Goal: Task Accomplishment & Management: Manage account settings

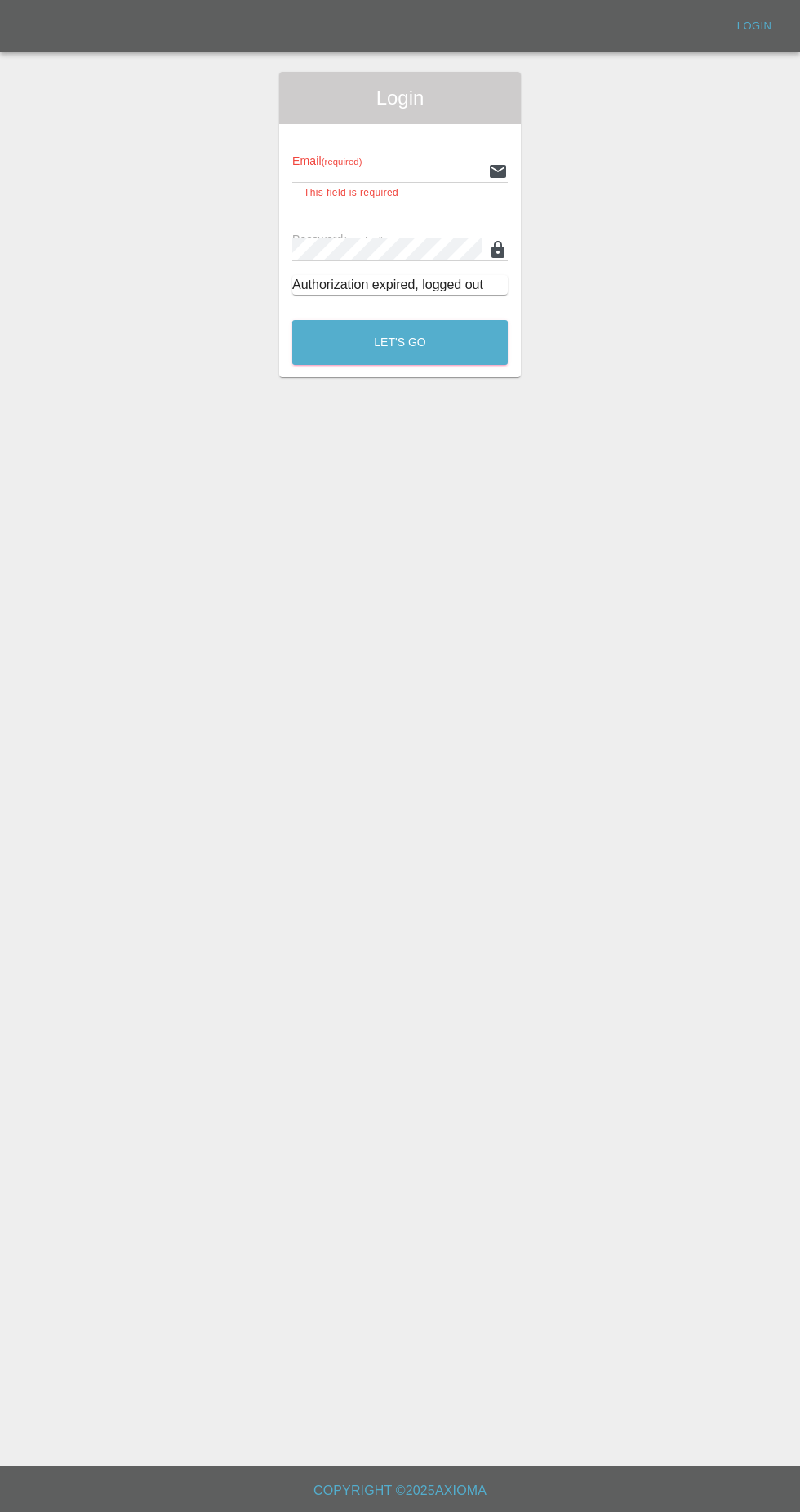
type input "[EMAIL_ADDRESS][DOMAIN_NAME]"
click at [292, 320] on button "Let's Go" at bounding box center [400, 342] width 215 height 45
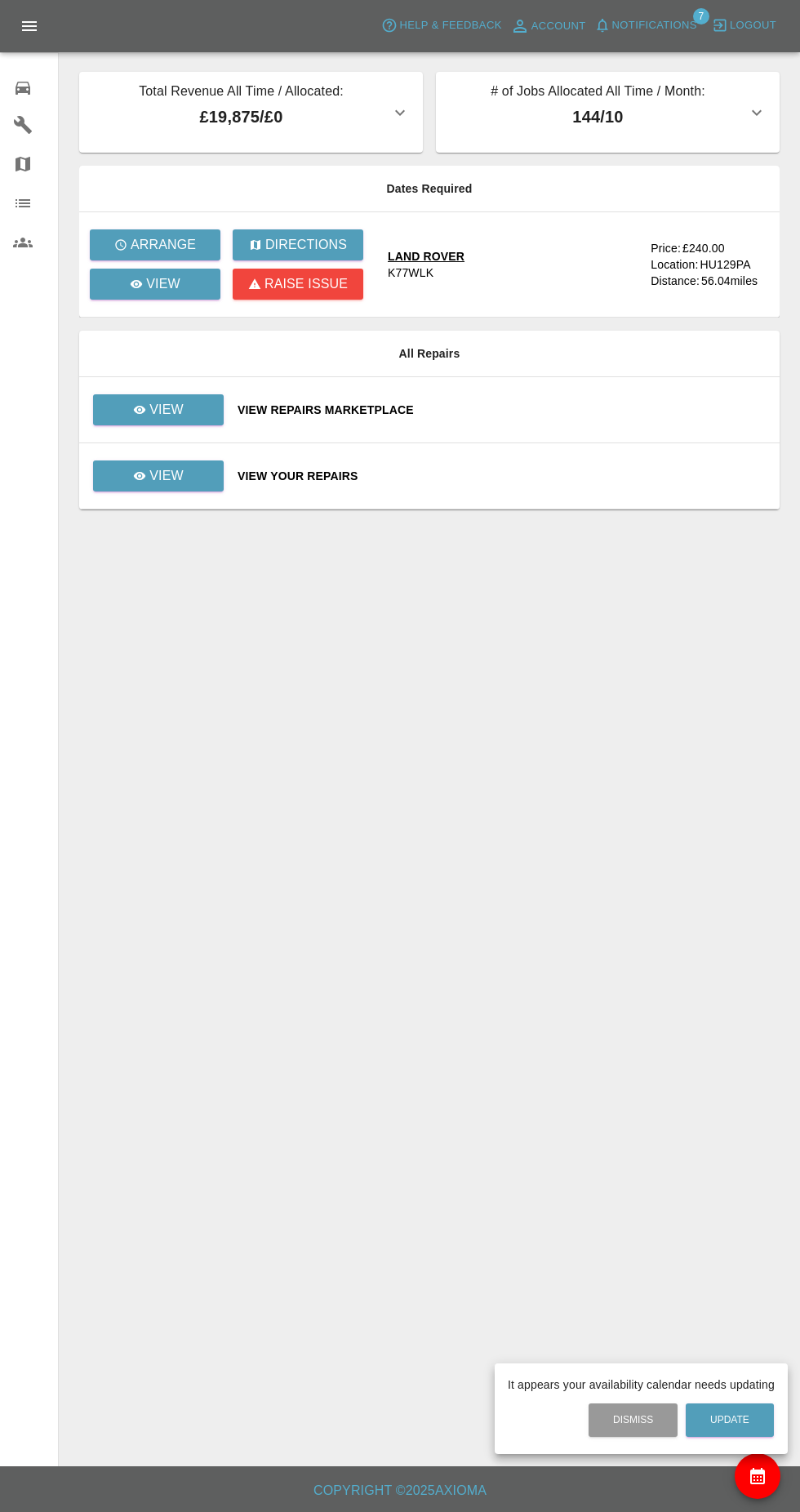
click at [193, 313] on div at bounding box center [400, 756] width 800 height 1512
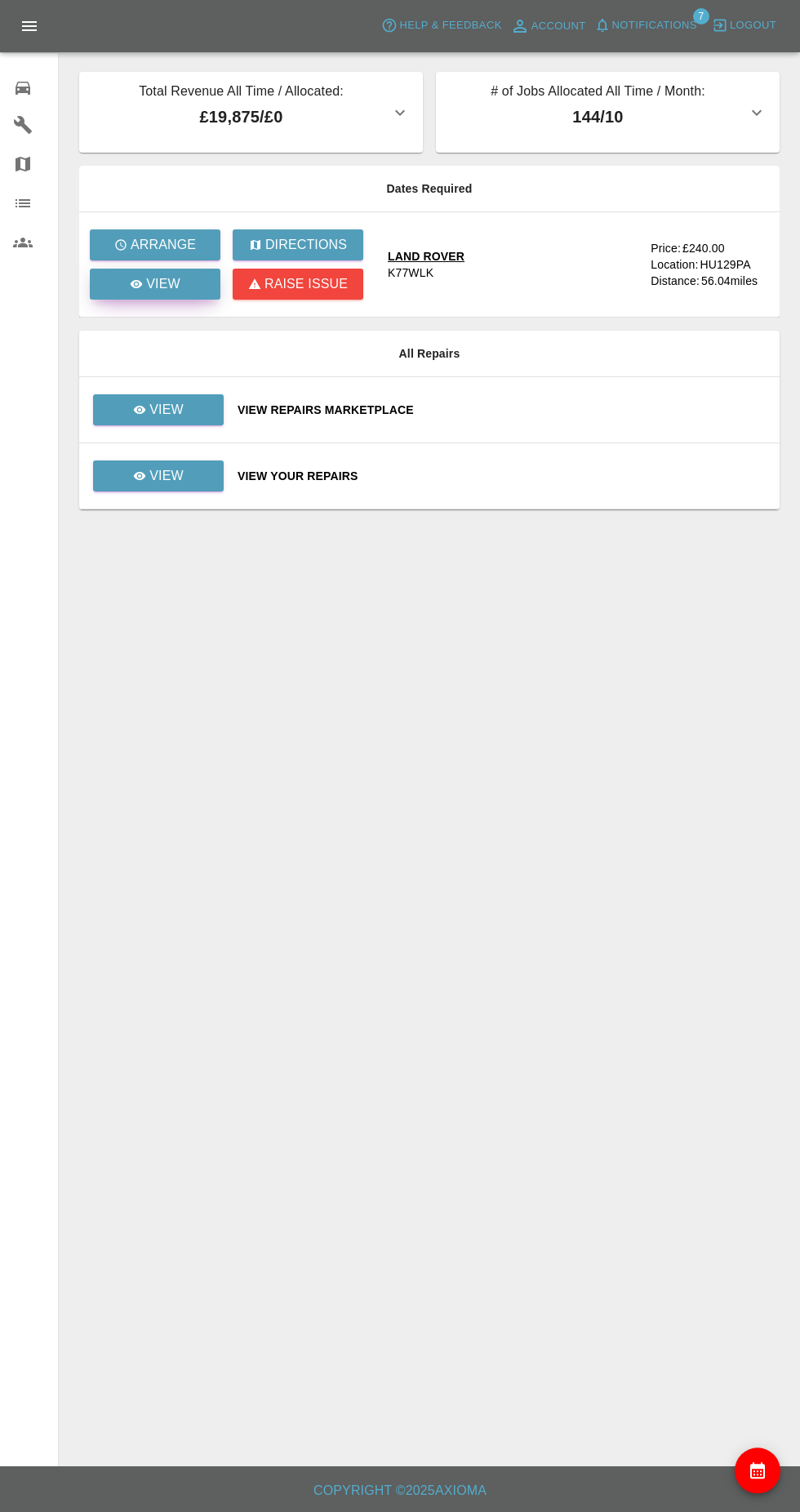
click at [197, 292] on link "View" at bounding box center [155, 284] width 131 height 31
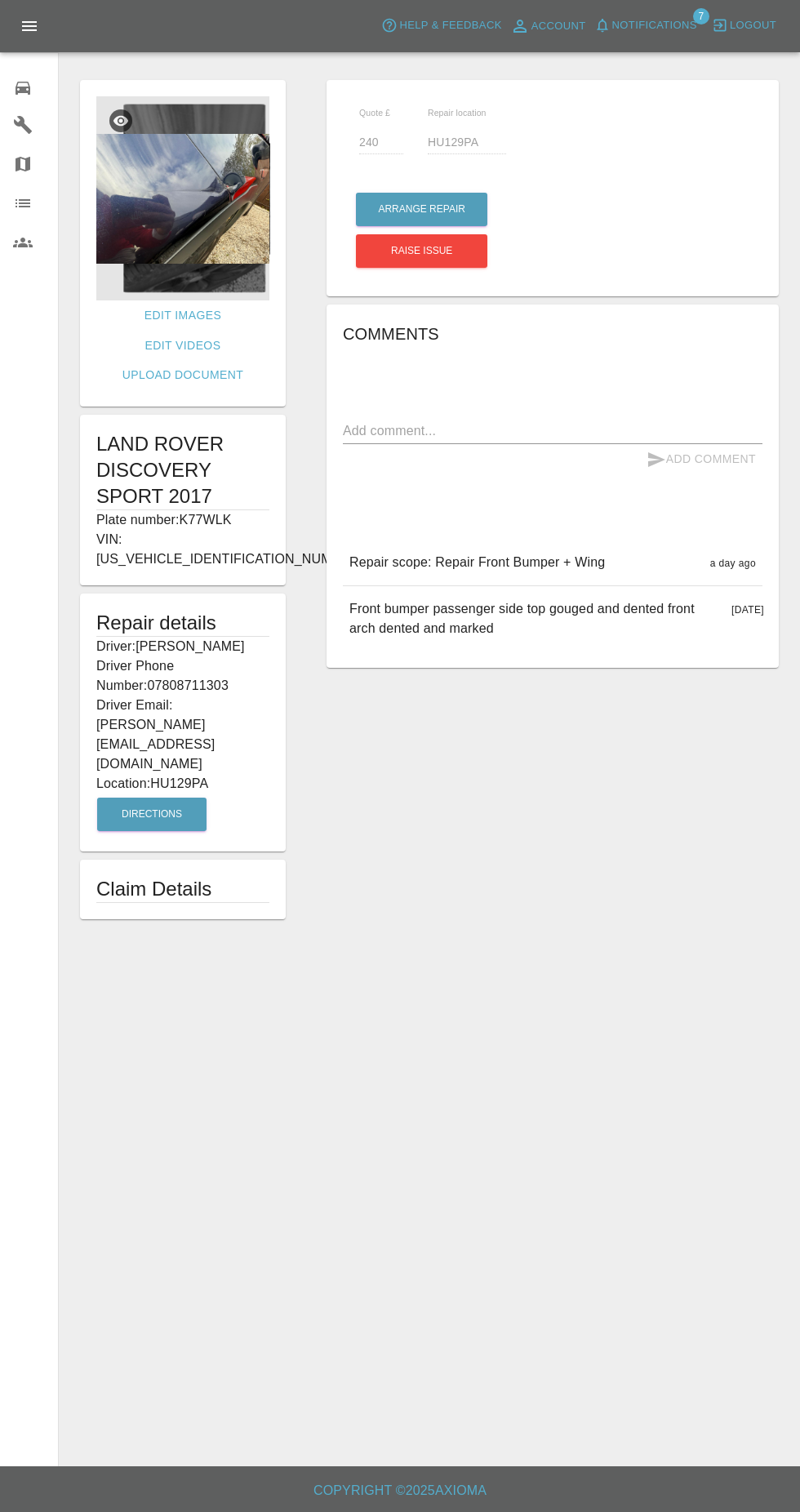
click at [210, 212] on img at bounding box center [183, 199] width 173 height 204
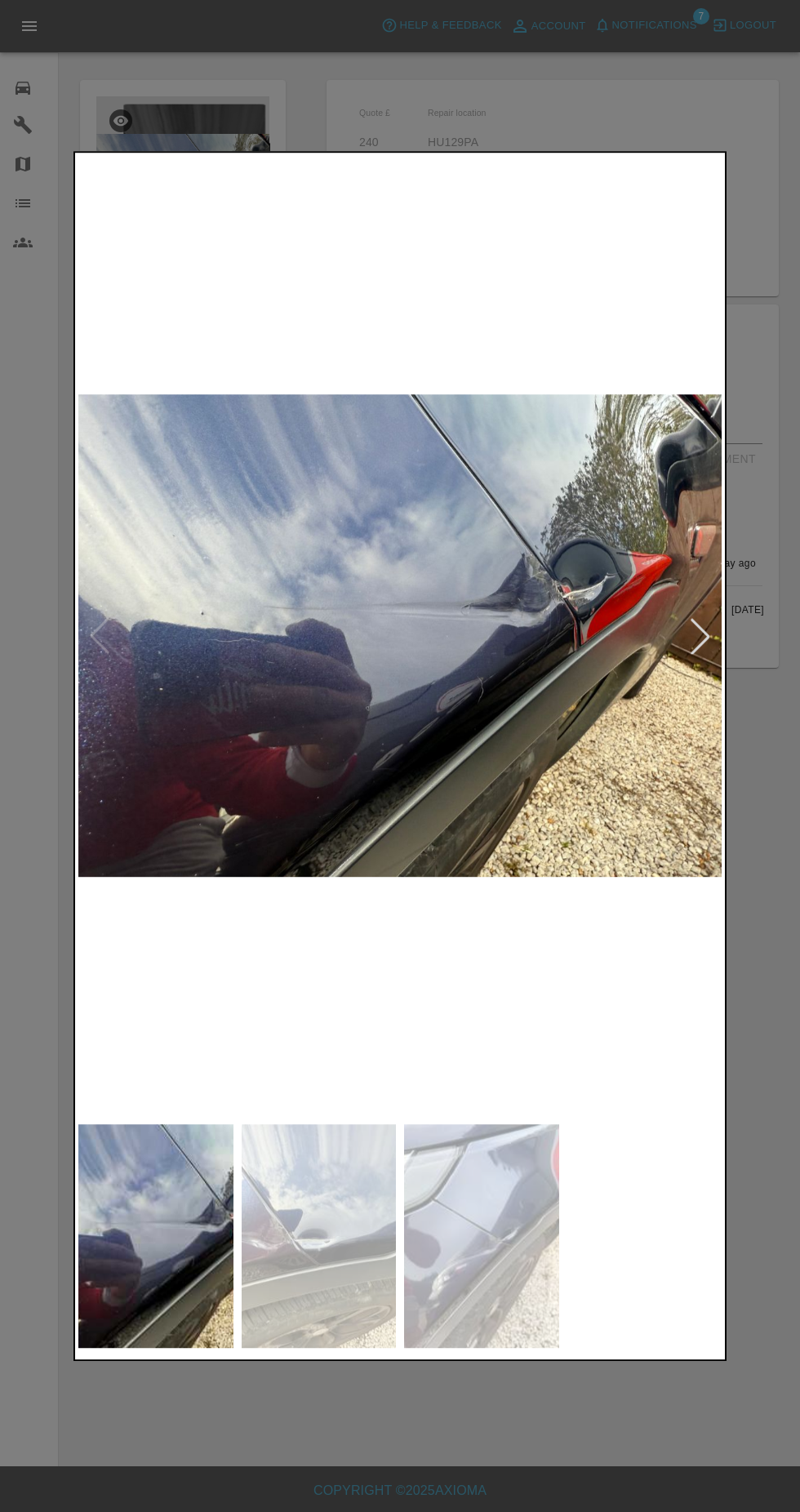
click at [309, 1234] on img at bounding box center [319, 1235] width 155 height 223
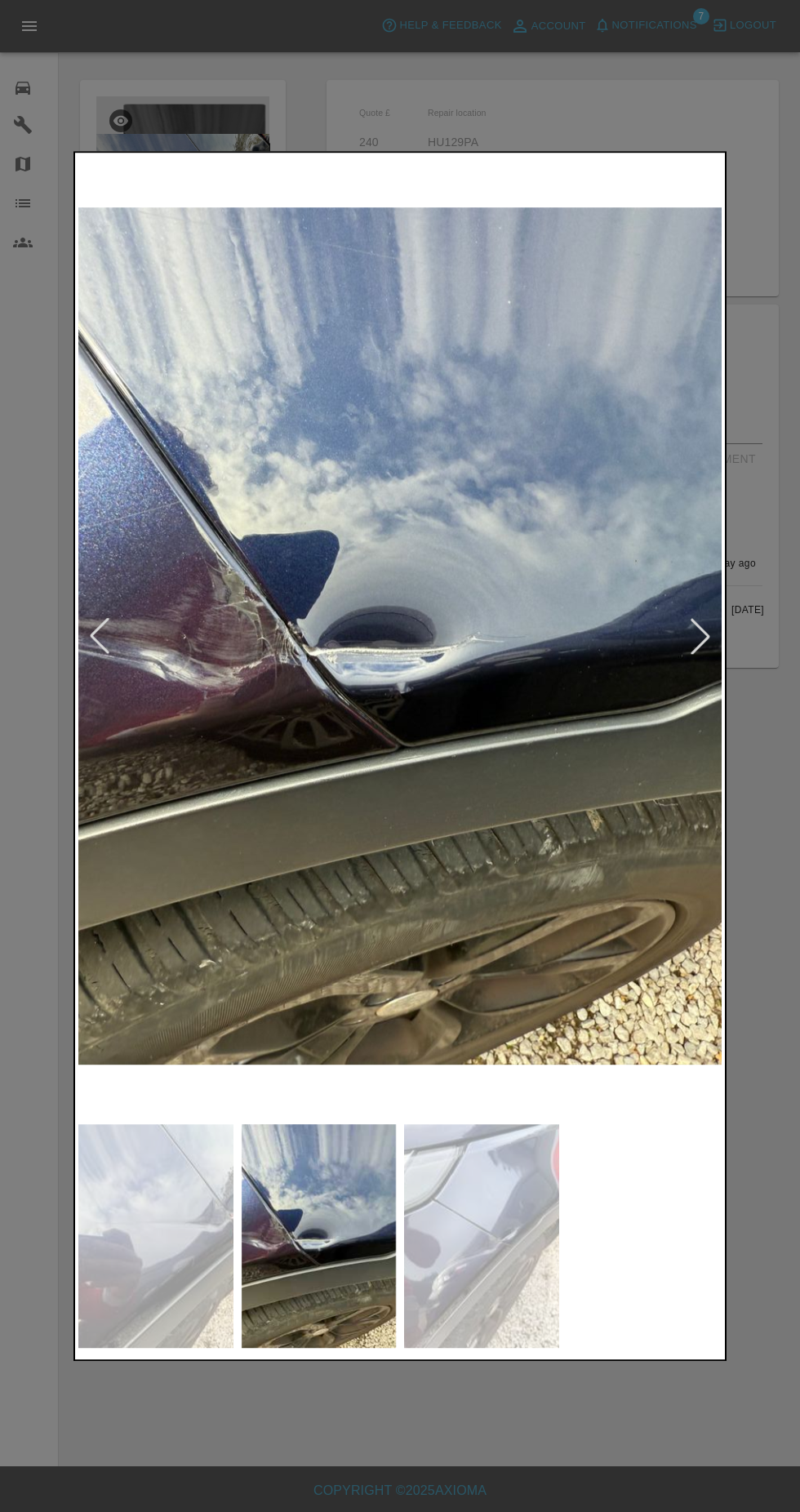
click at [494, 1238] on img at bounding box center [481, 1235] width 155 height 223
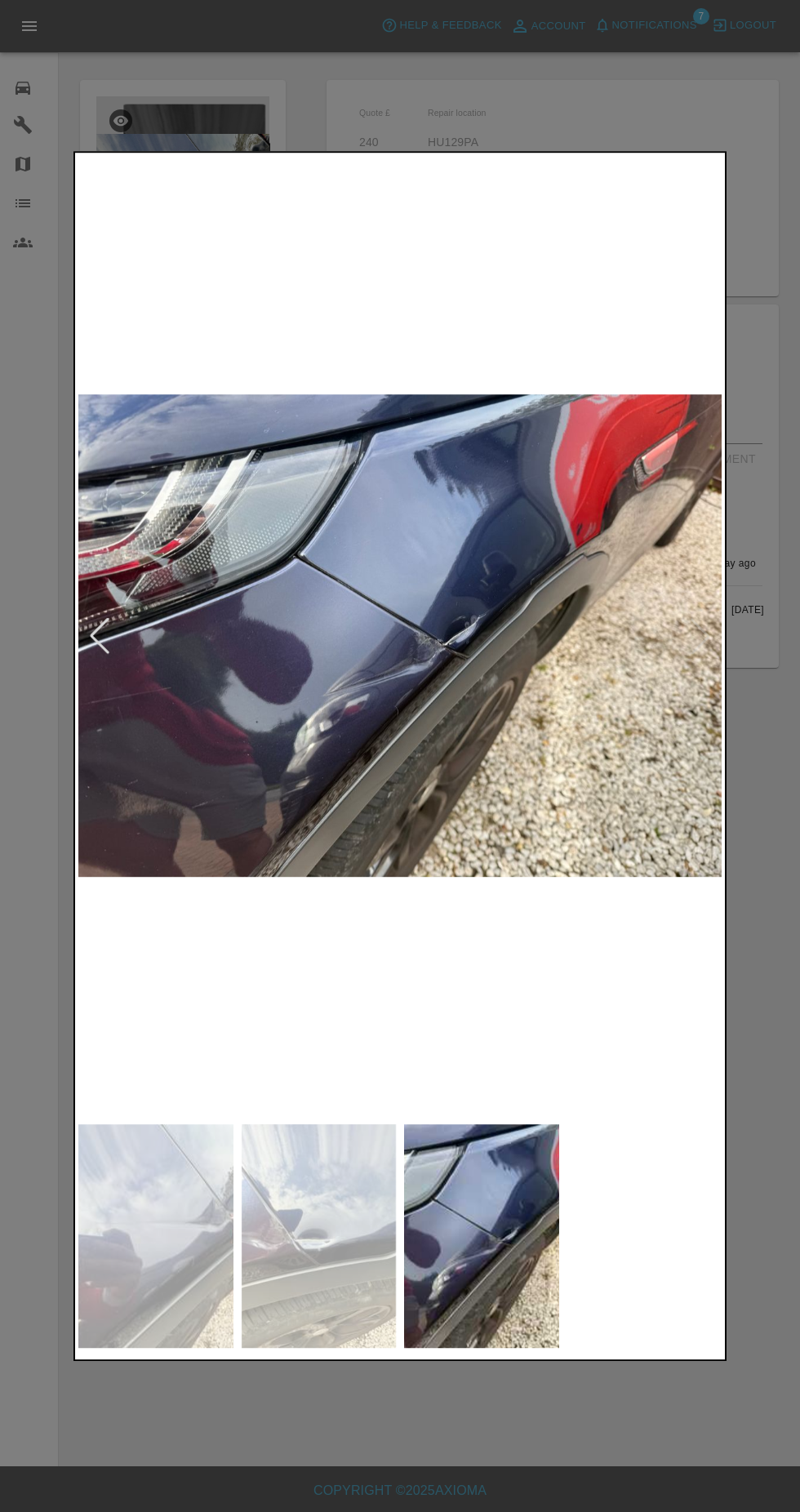
click at [323, 1229] on img at bounding box center [319, 1235] width 155 height 223
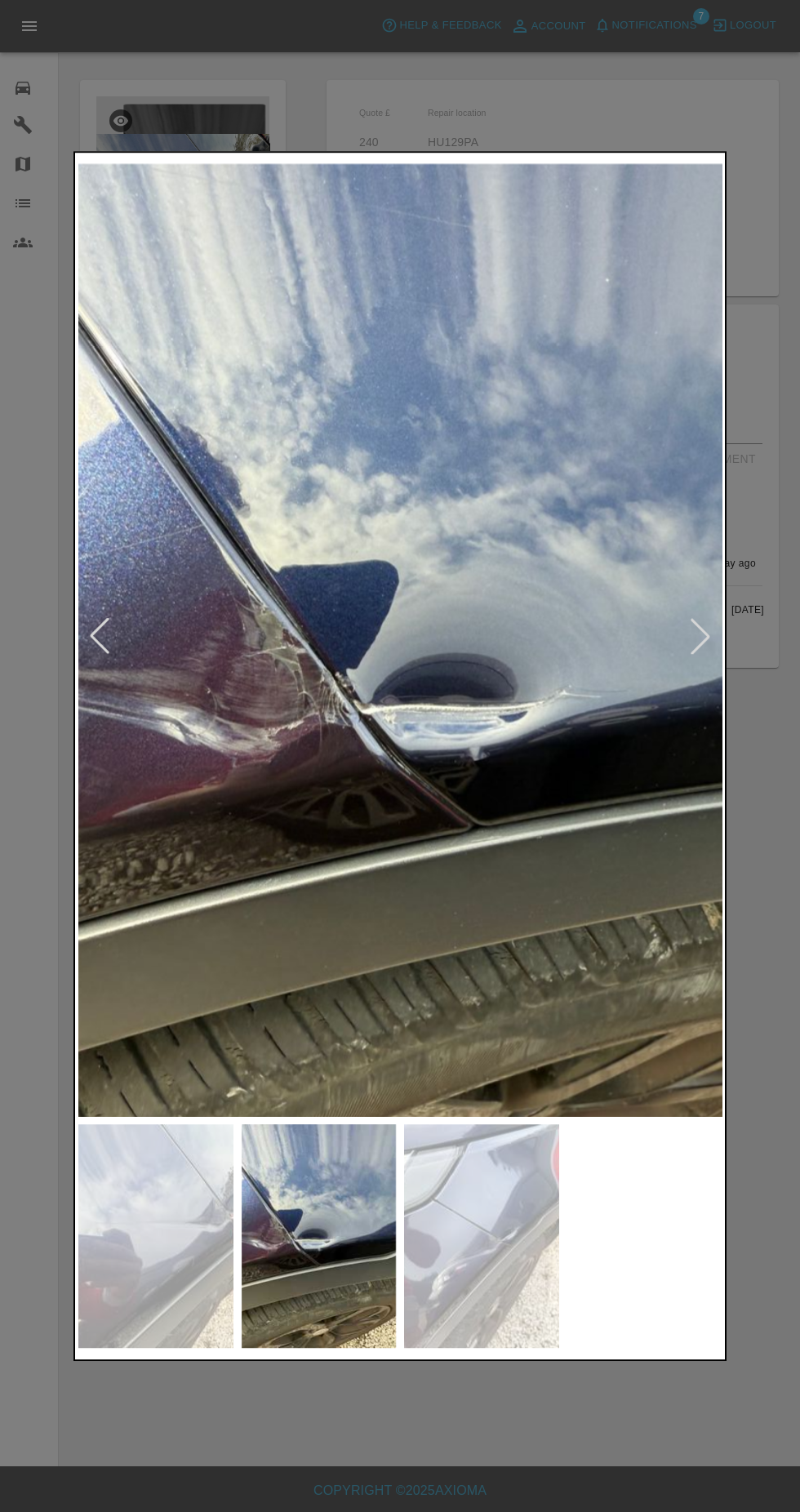
click at [181, 1254] on img at bounding box center [155, 1235] width 155 height 223
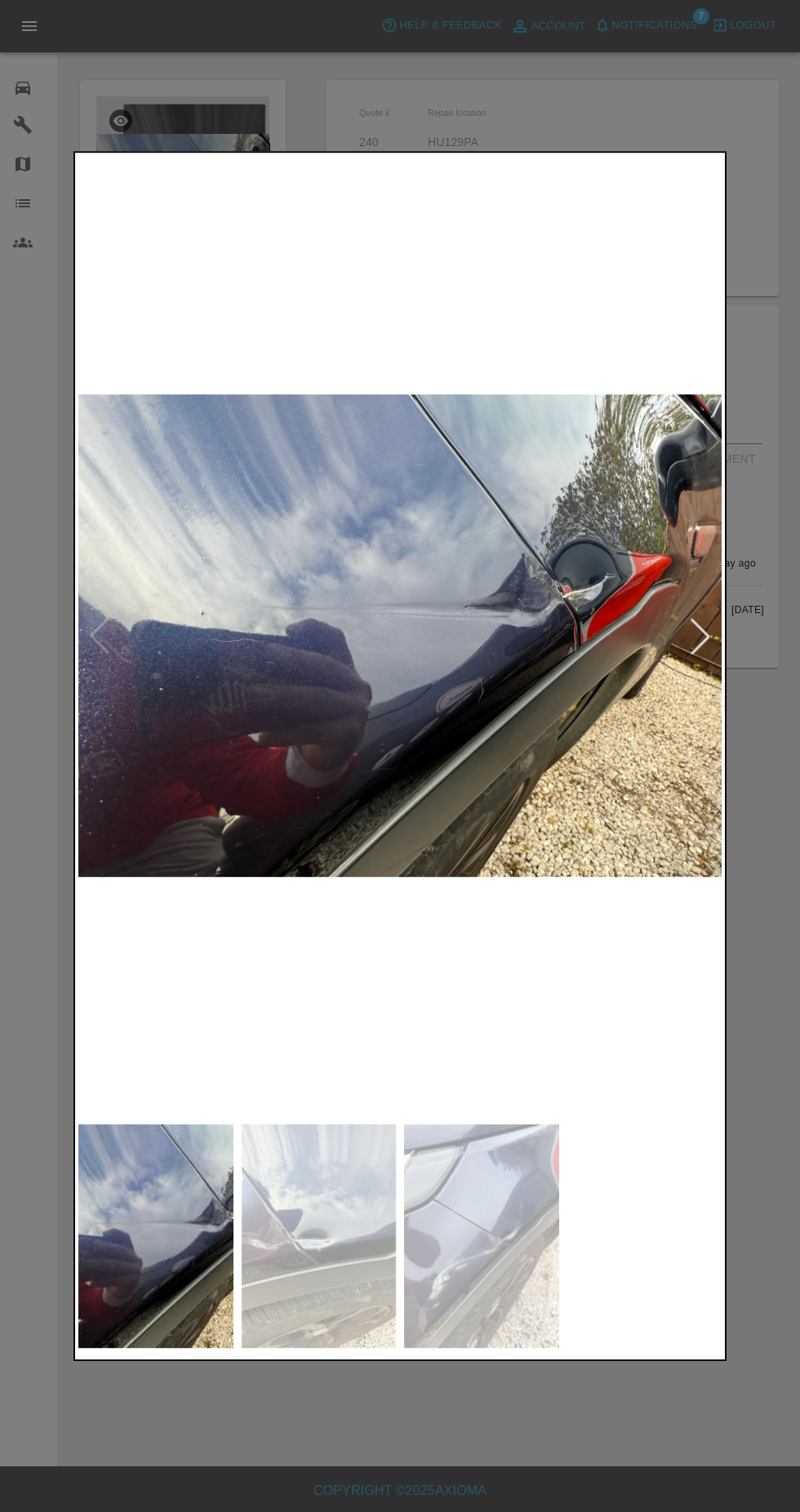
click at [381, 1238] on img at bounding box center [319, 1235] width 155 height 223
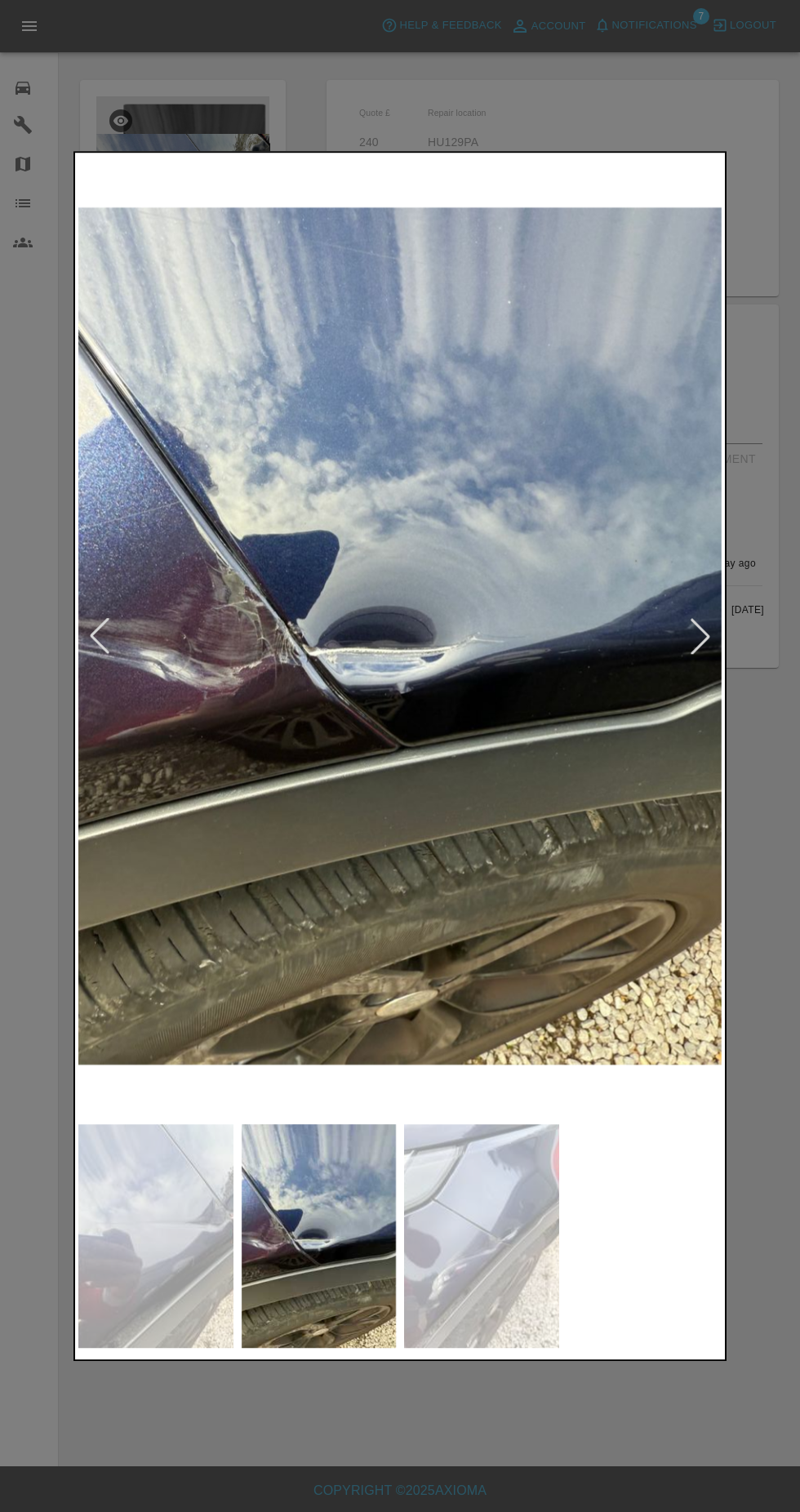
click at [332, 1289] on img at bounding box center [319, 1235] width 155 height 223
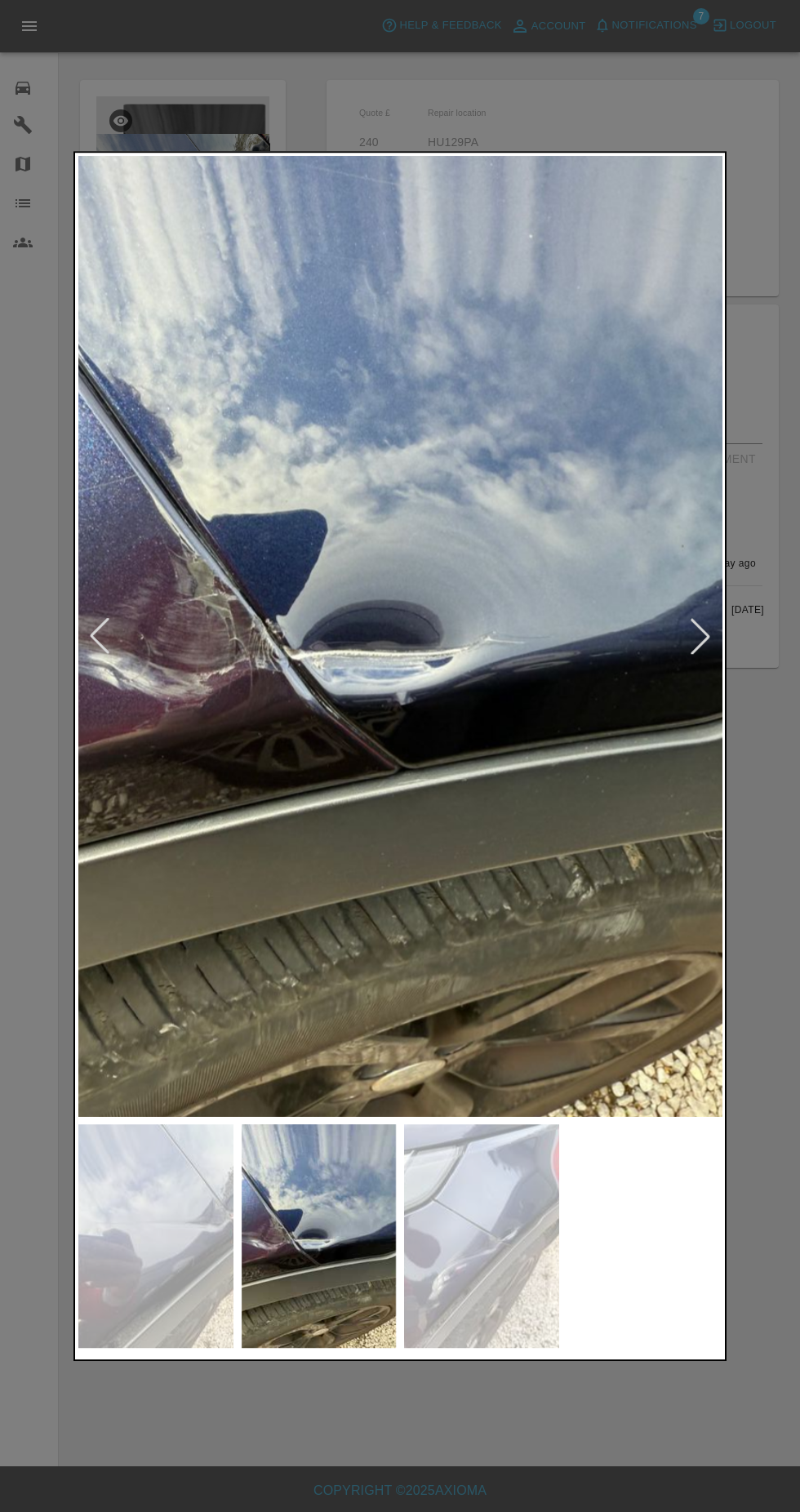
click at [155, 1242] on img at bounding box center [155, 1235] width 155 height 223
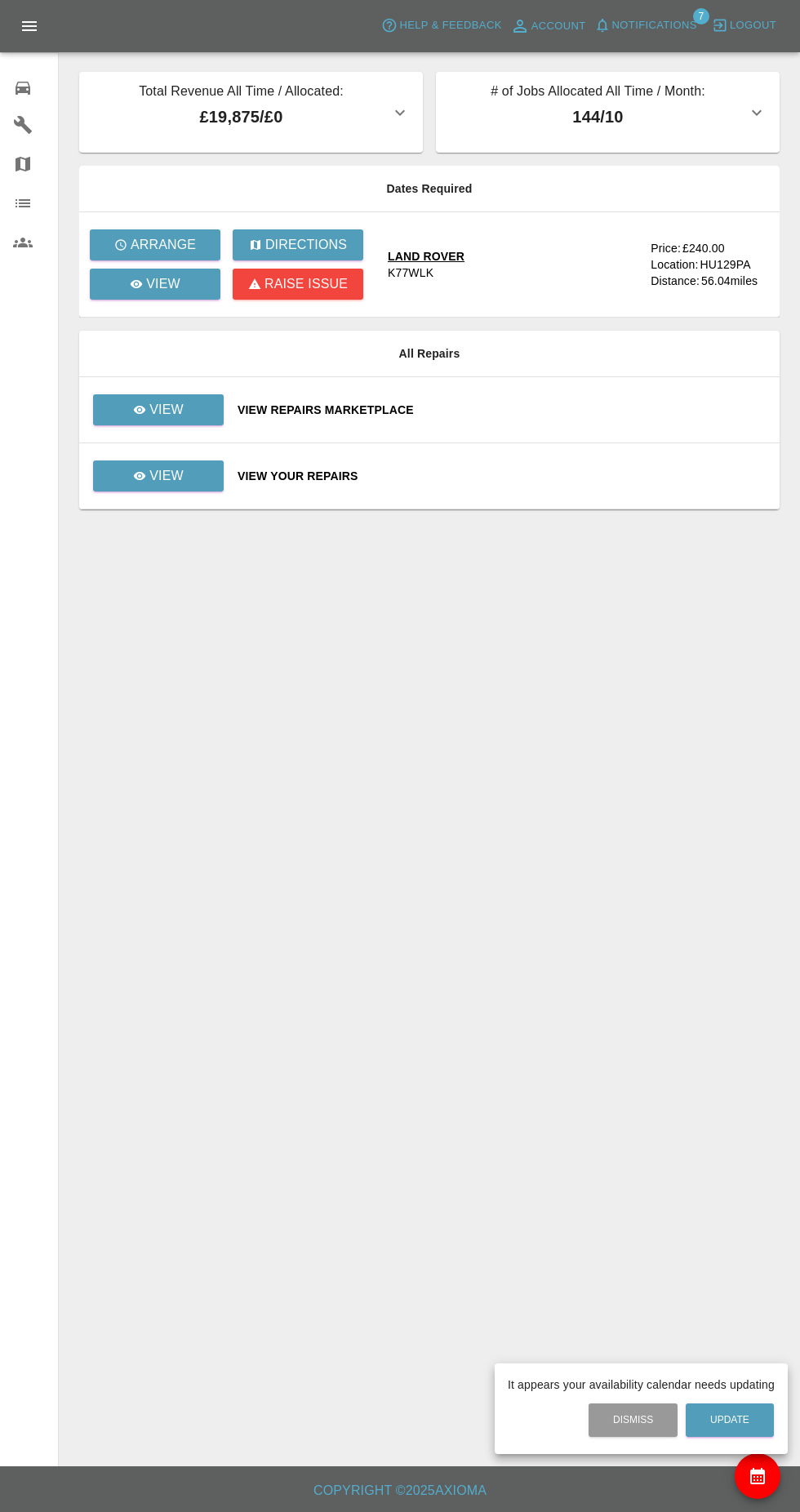
scroll to position [17, 0]
click at [183, 283] on div at bounding box center [400, 756] width 800 height 1512
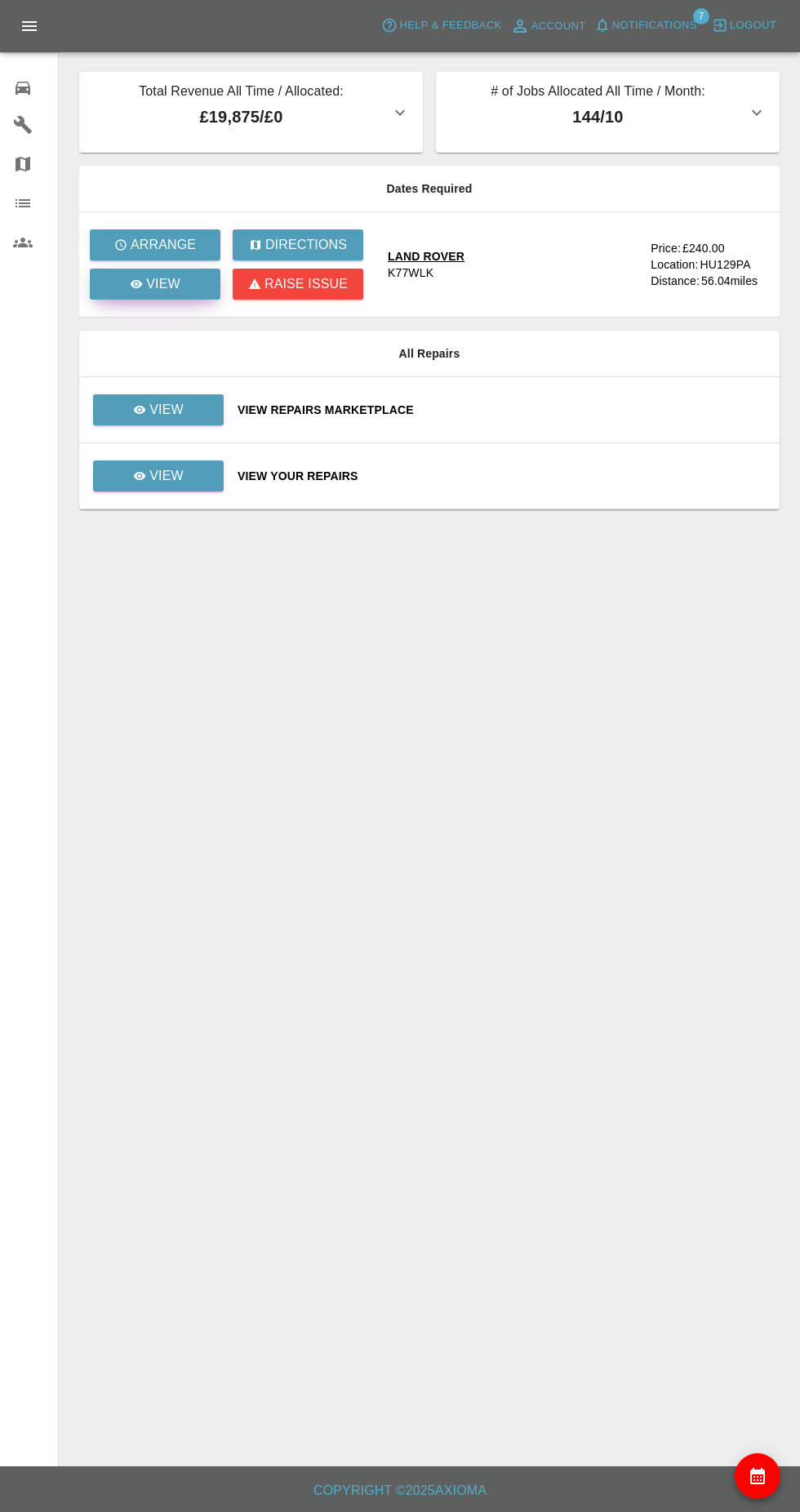
click at [181, 269] on link "View" at bounding box center [155, 284] width 131 height 31
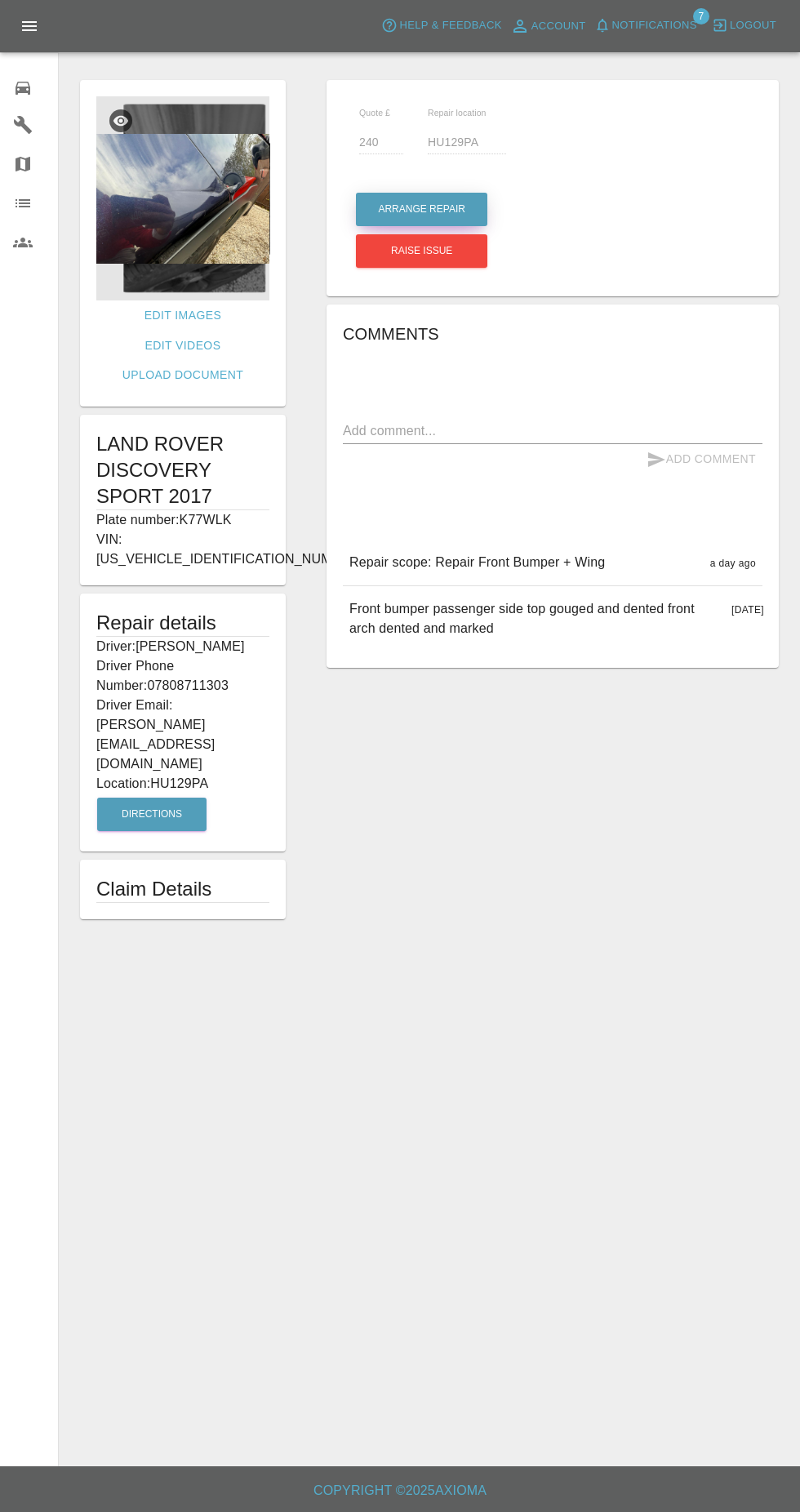
click at [455, 192] on button "Arrange Repair" at bounding box center [421, 209] width 131 height 33
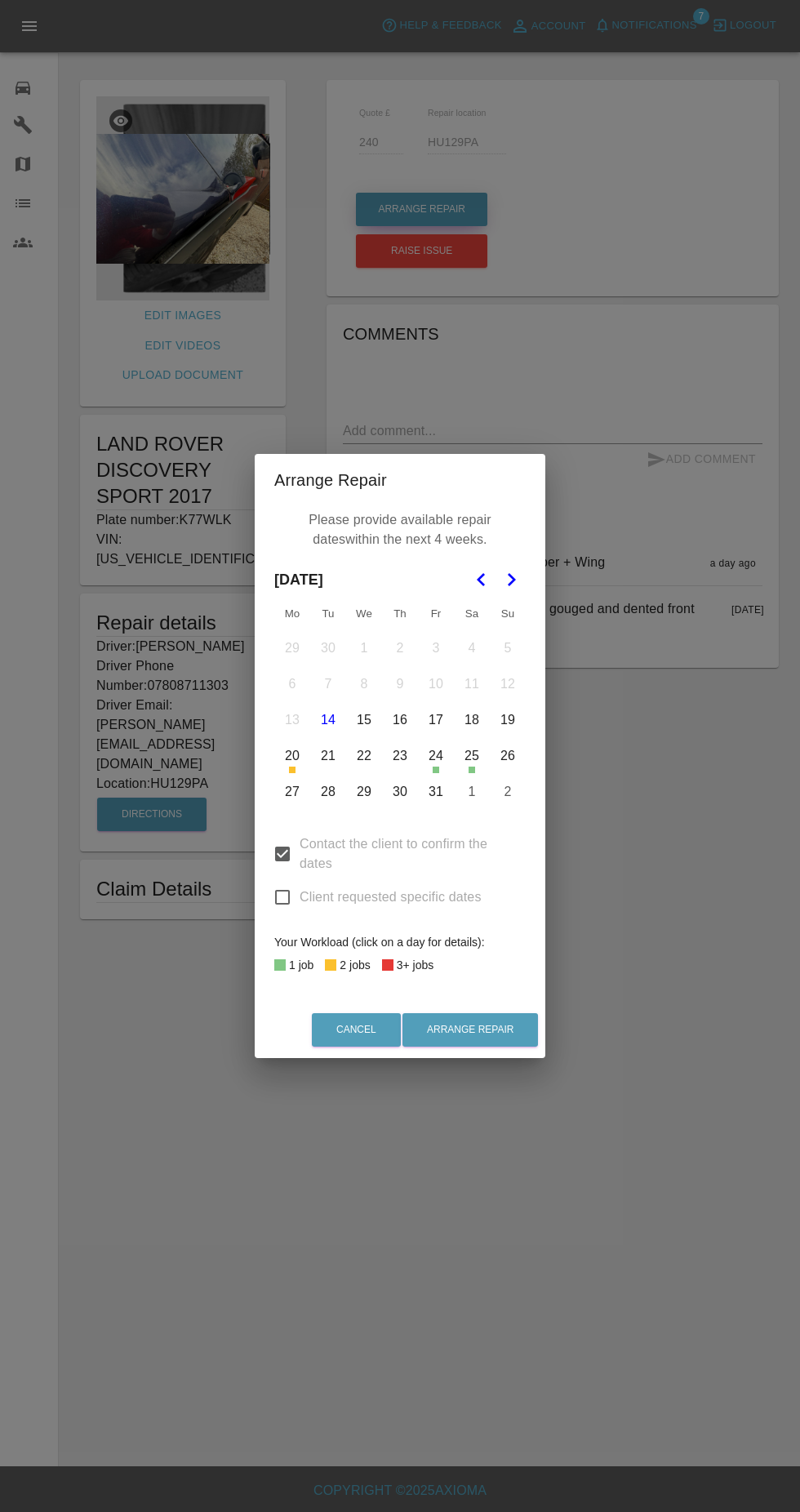
scroll to position [23, 0]
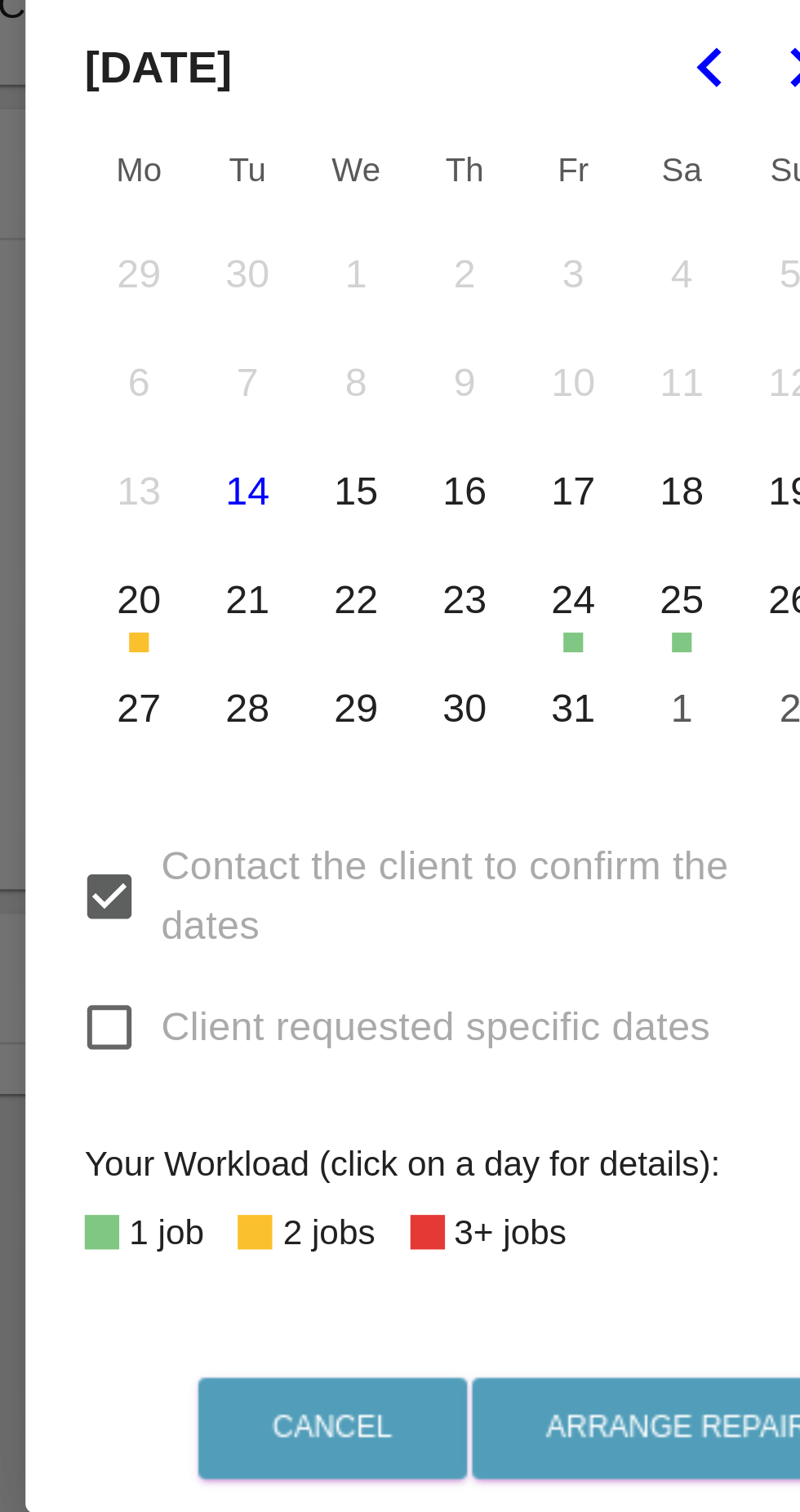
click at [328, 762] on button "21" at bounding box center [327, 755] width 34 height 34
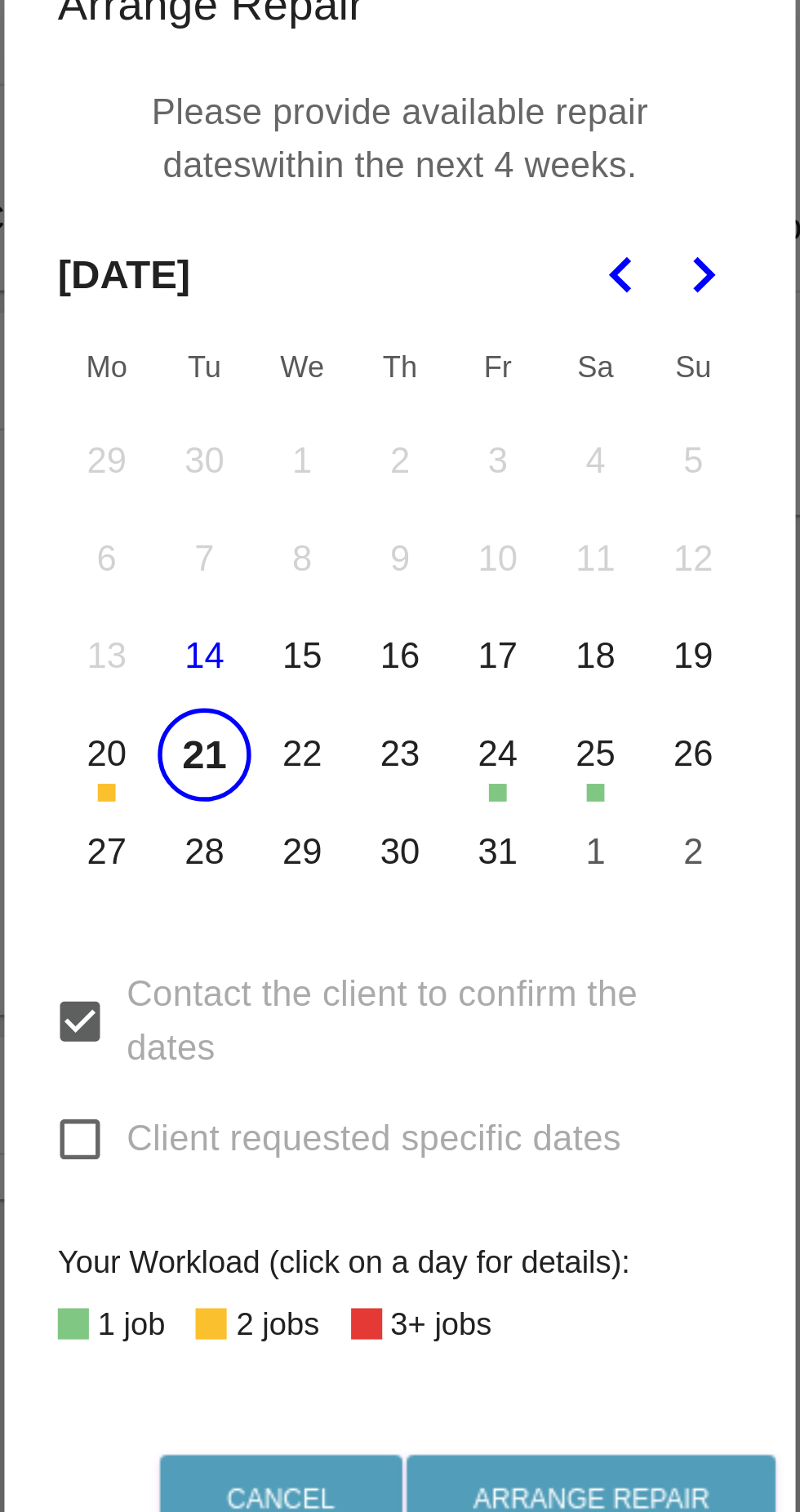
click at [307, 750] on button "20" at bounding box center [291, 755] width 34 height 34
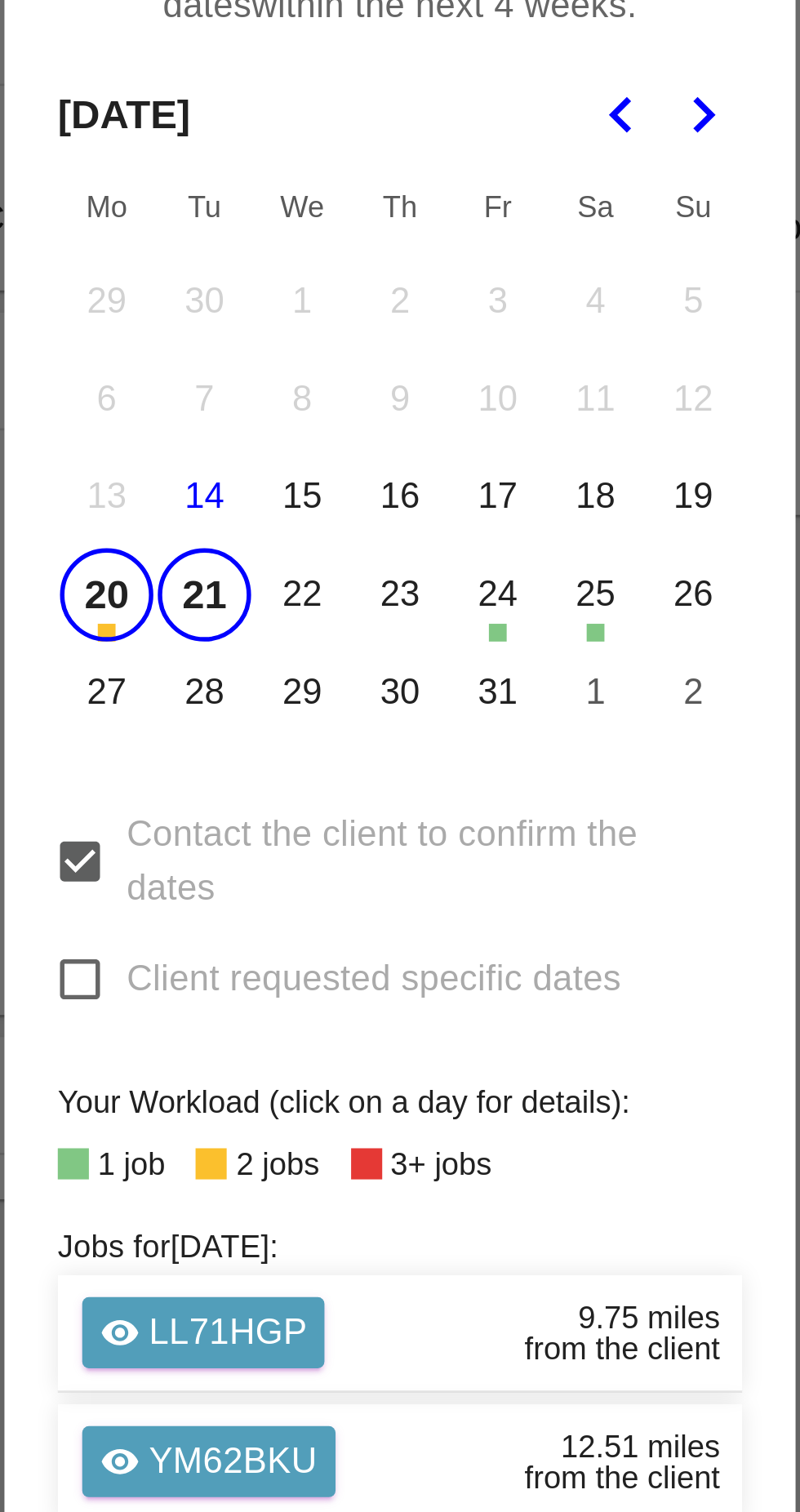
click at [289, 707] on button "20" at bounding box center [291, 696] width 34 height 34
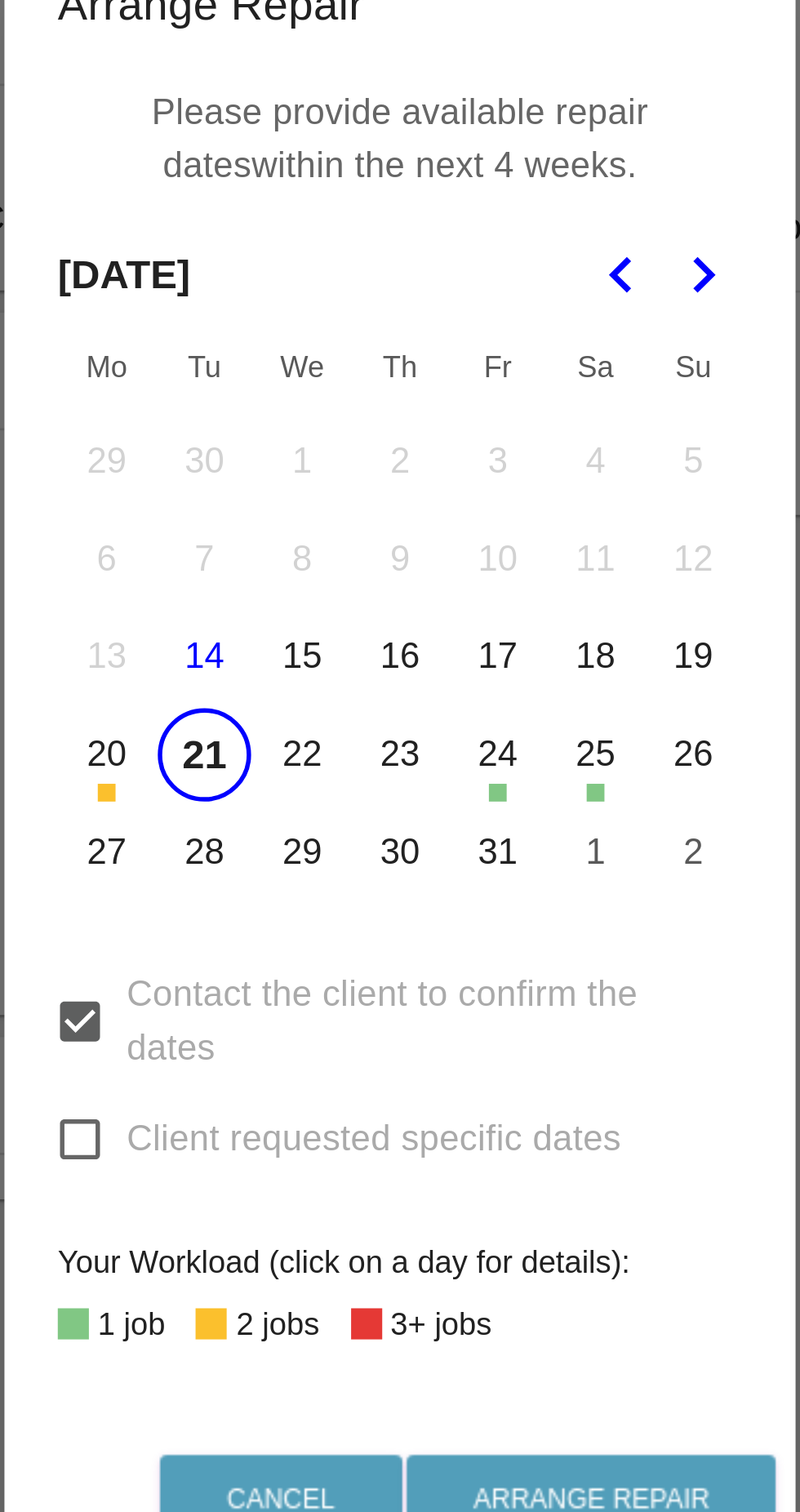
click at [360, 754] on button "22" at bounding box center [363, 755] width 34 height 34
click at [403, 762] on button "23" at bounding box center [399, 755] width 34 height 34
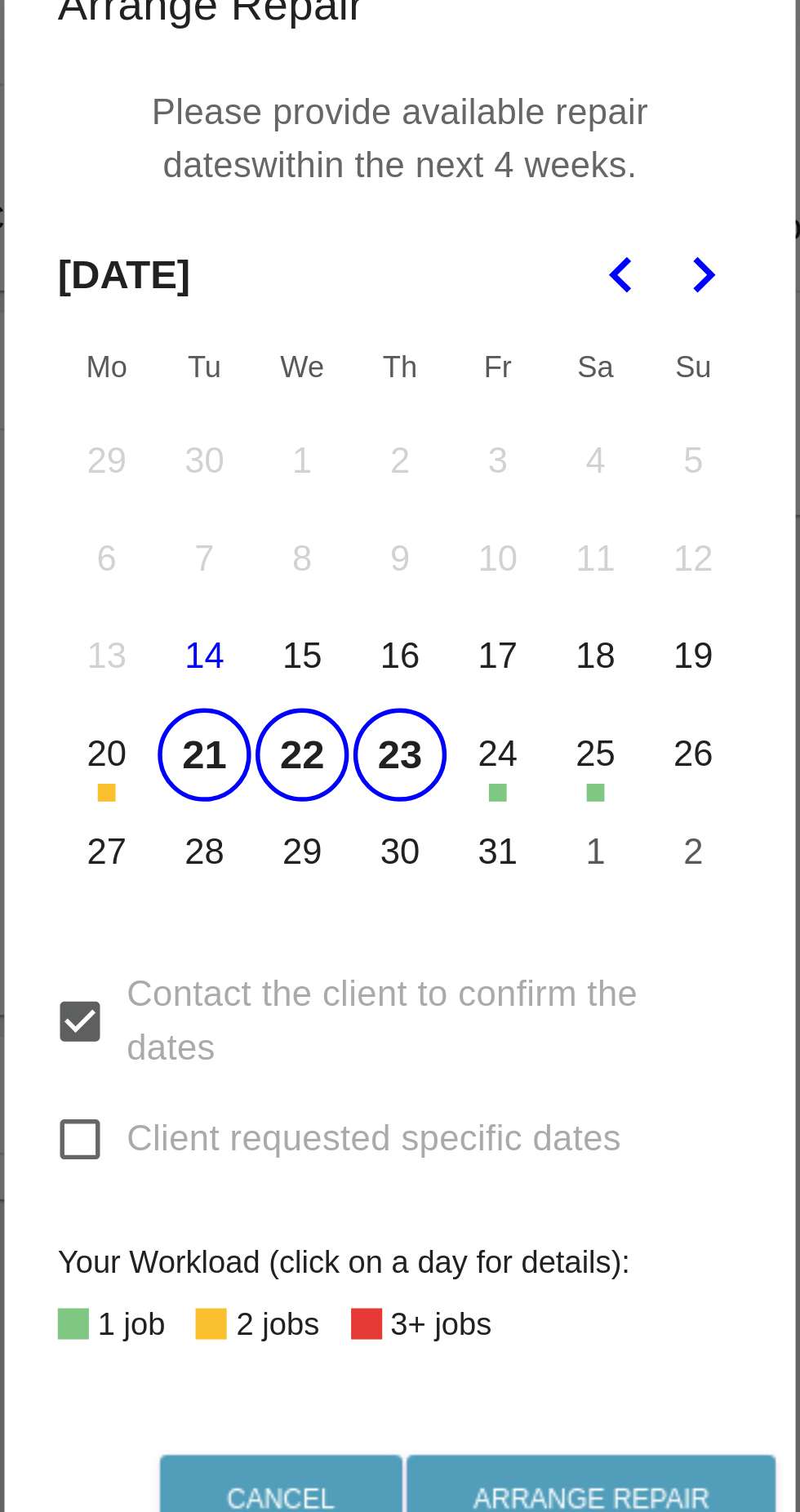
click at [299, 752] on button "20" at bounding box center [291, 755] width 34 height 34
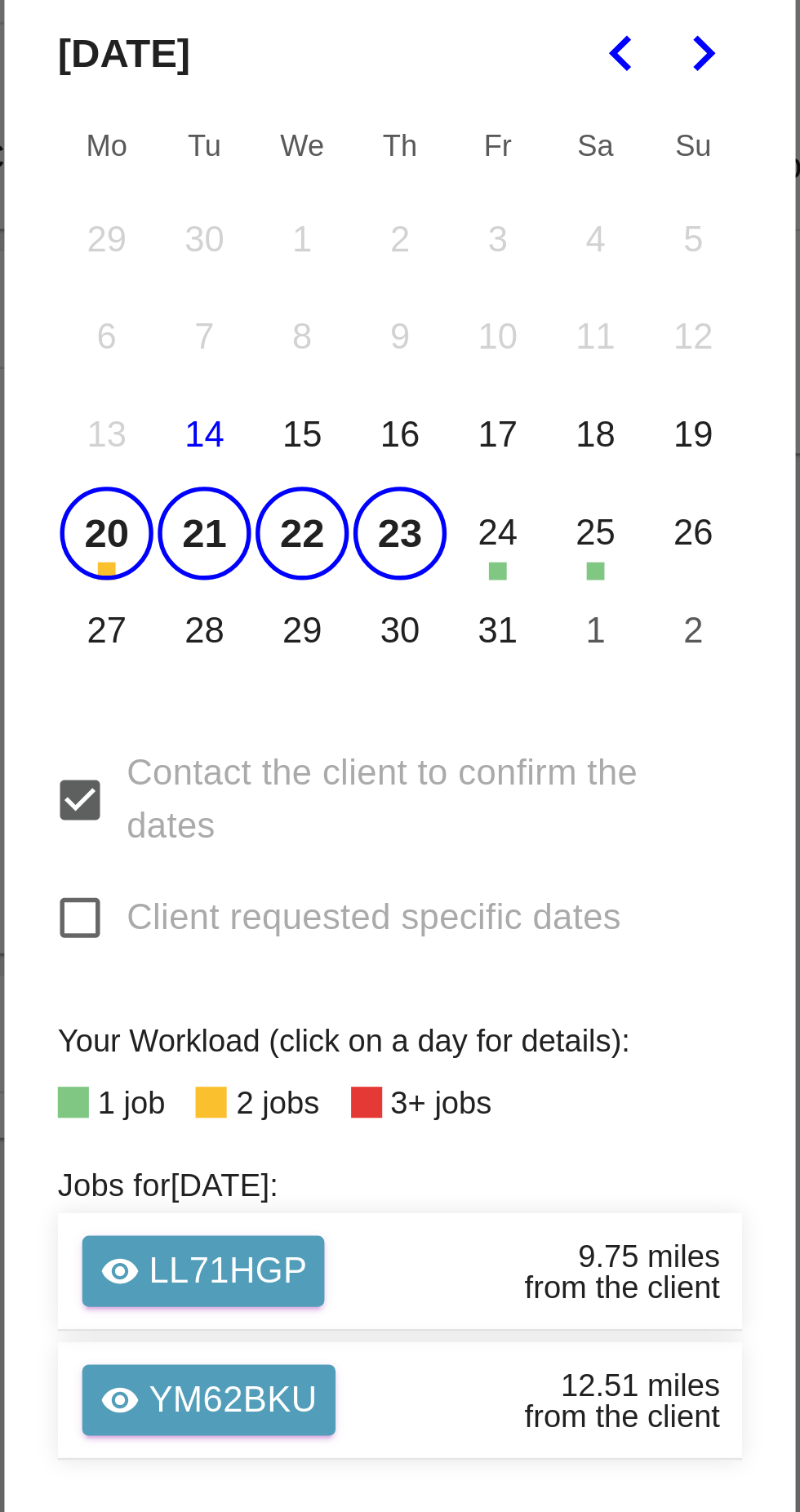
scroll to position [0, 0]
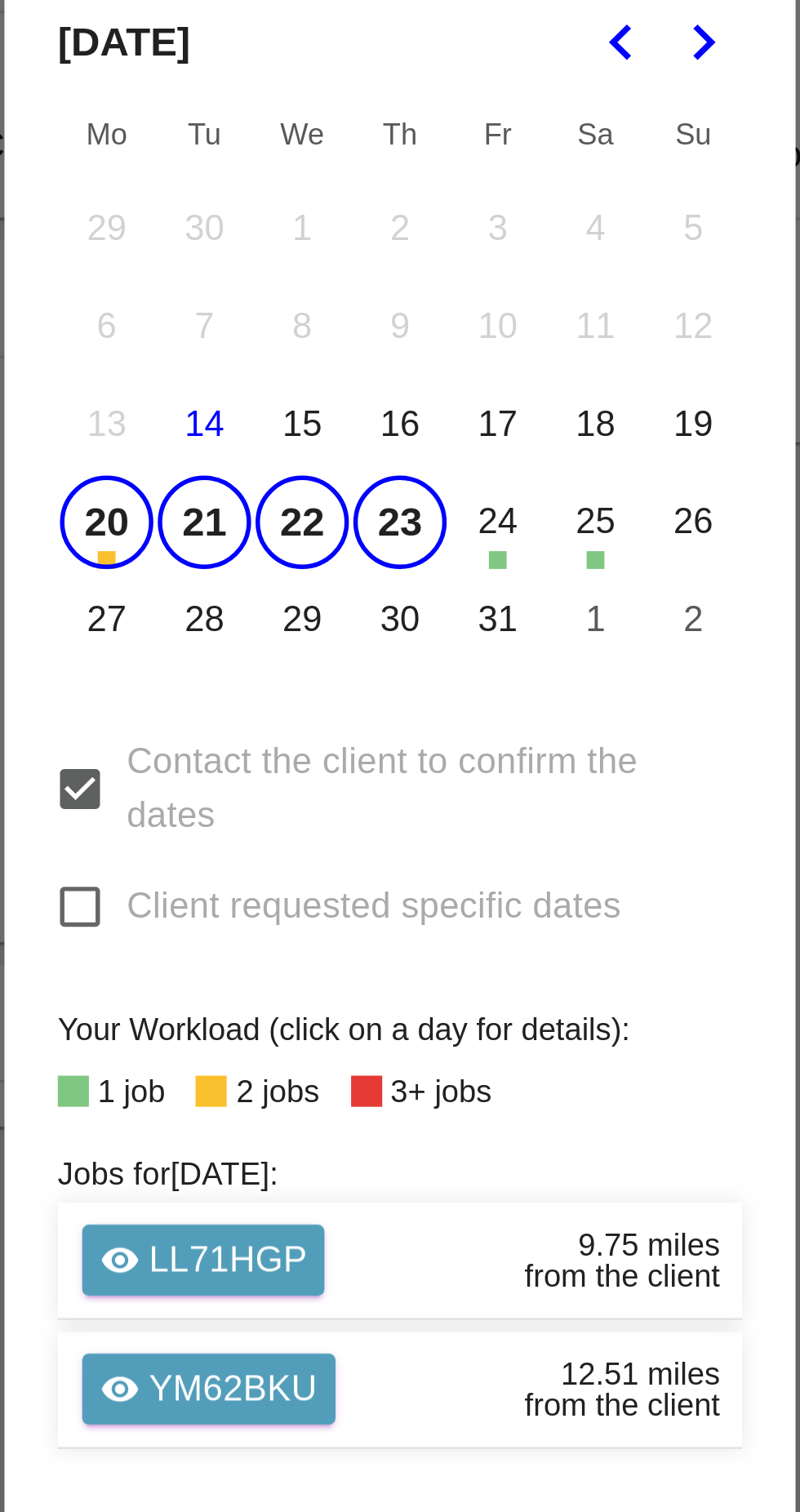
click at [322, 715] on button "21" at bounding box center [327, 696] width 34 height 34
click at [292, 715] on button "20" at bounding box center [291, 696] width 34 height 34
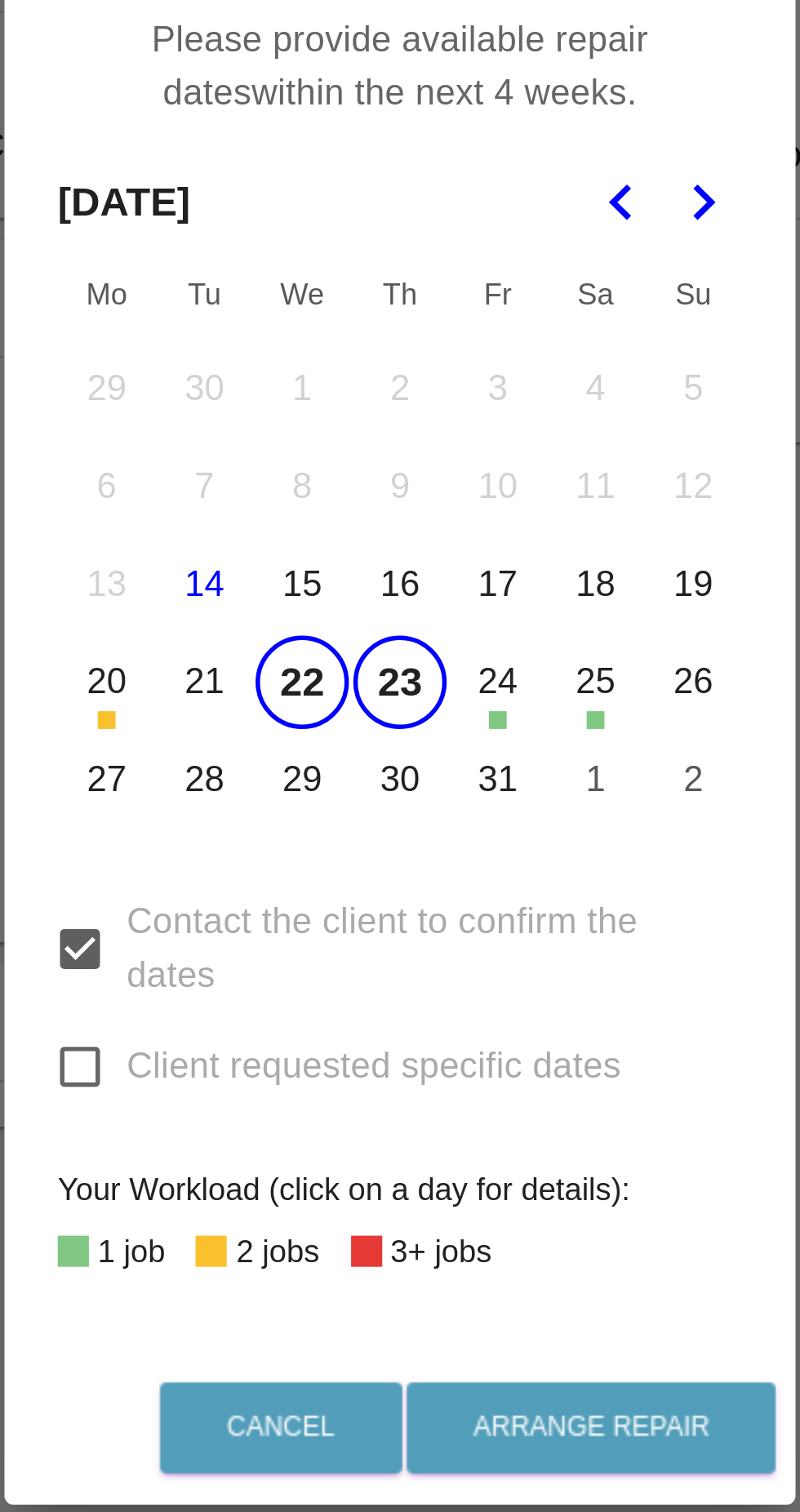
click at [331, 737] on button "14" at bounding box center [327, 719] width 34 height 34
click at [322, 773] on button "21" at bounding box center [327, 755] width 34 height 34
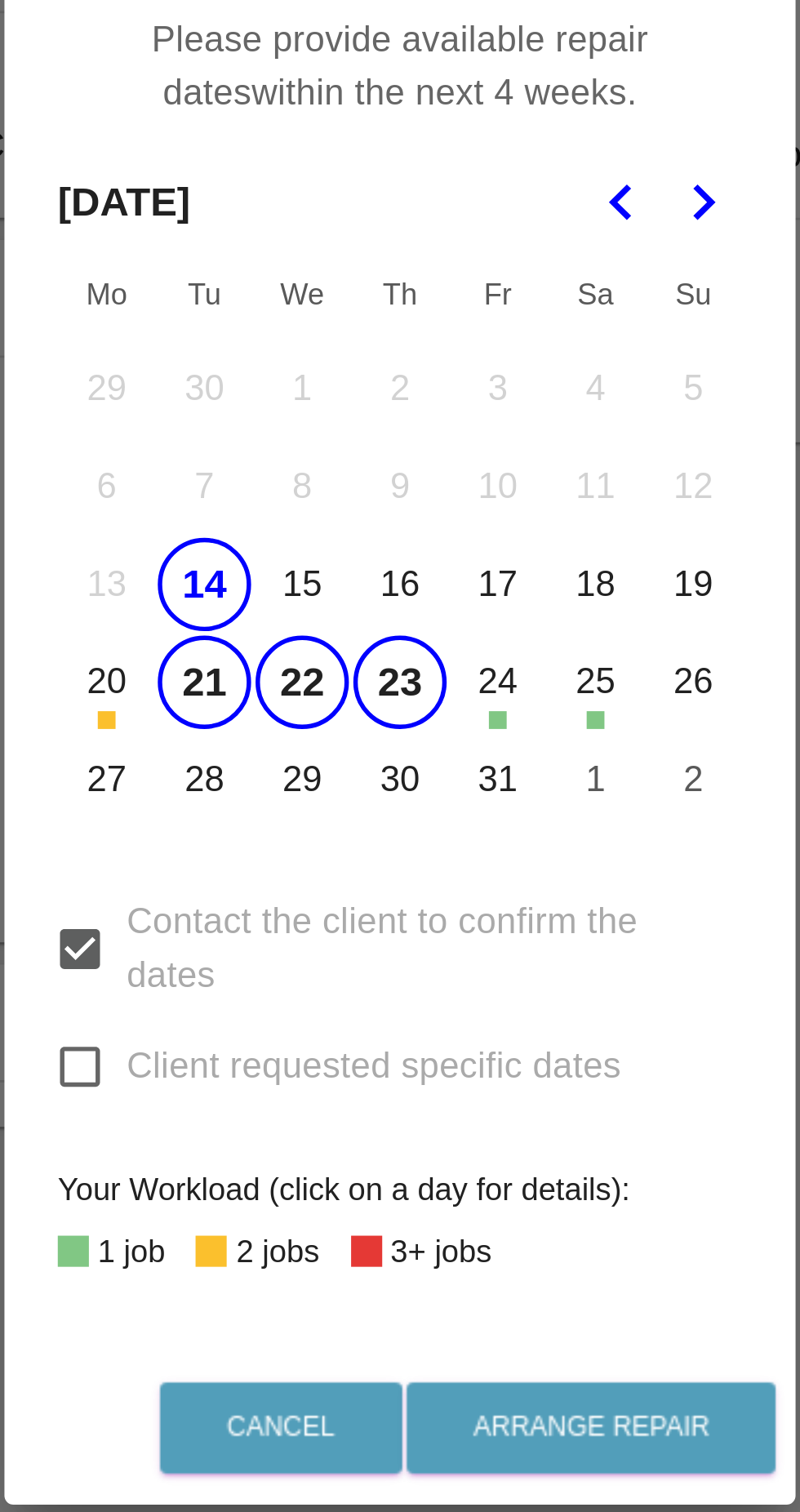
click at [329, 737] on button "14" at bounding box center [327, 719] width 34 height 34
click at [289, 809] on button "27" at bounding box center [291, 791] width 34 height 34
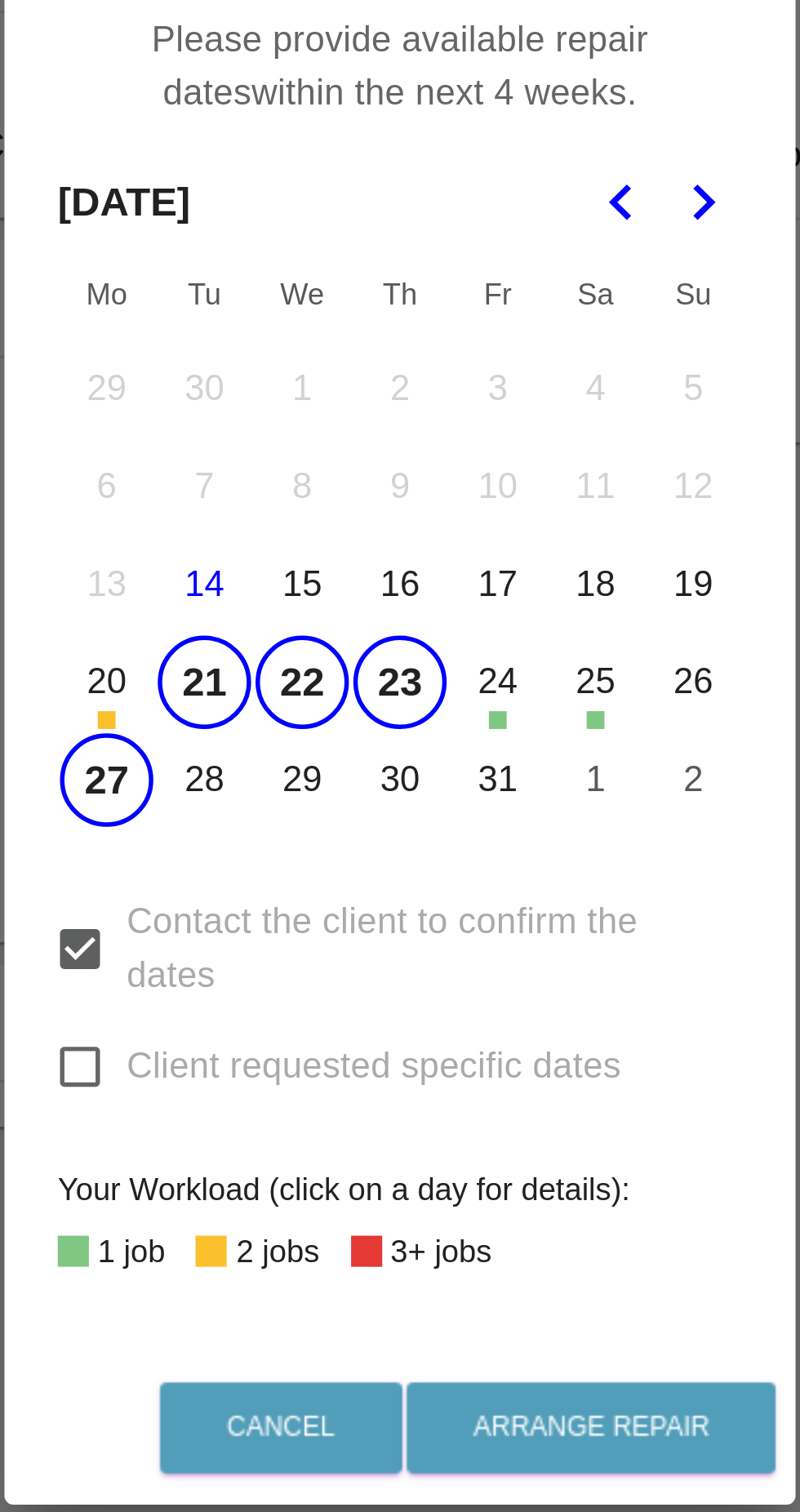
click at [320, 809] on button "28" at bounding box center [327, 791] width 34 height 34
click at [368, 809] on button "29" at bounding box center [363, 791] width 34 height 34
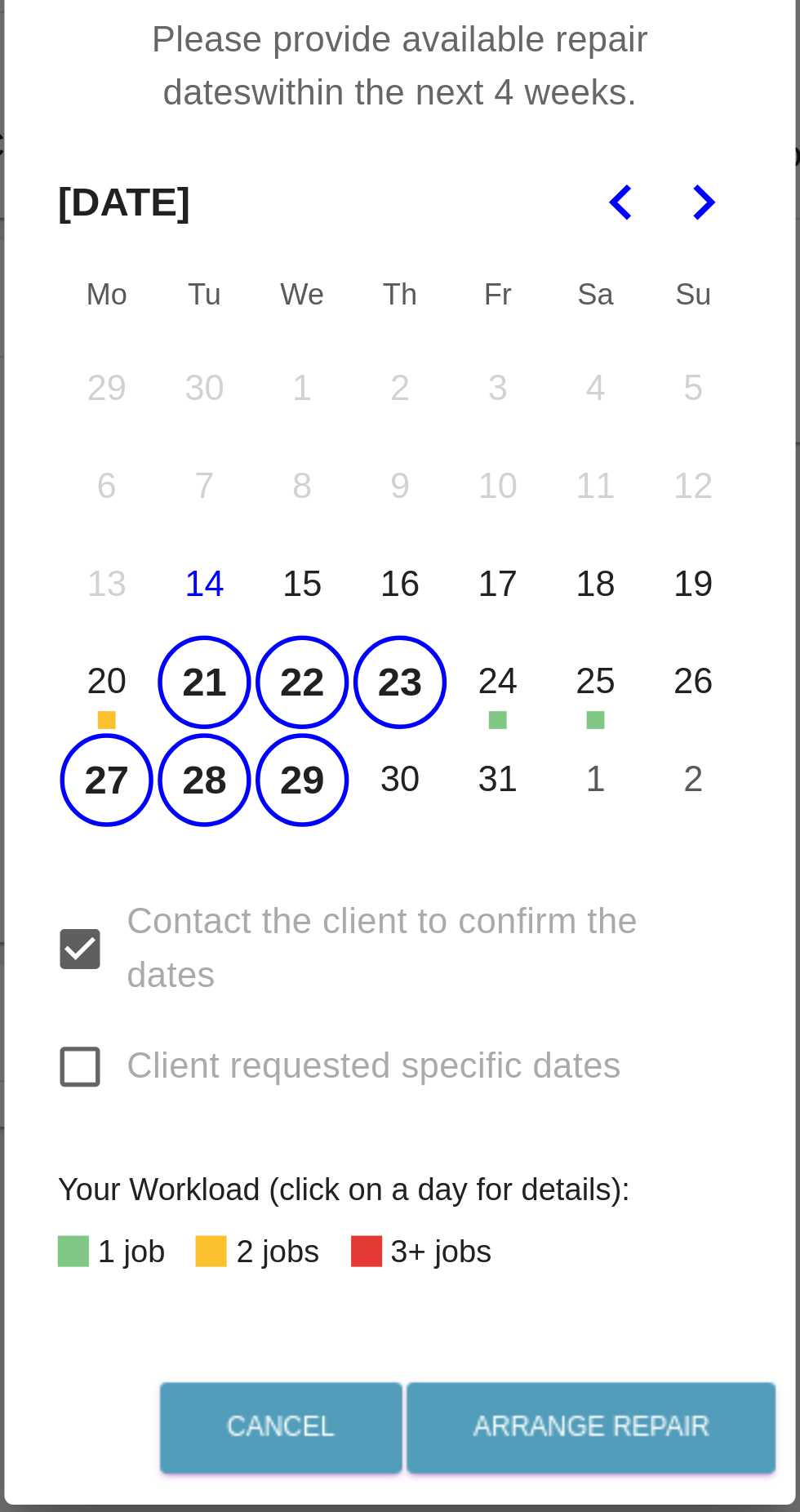
click at [403, 809] on button "30" at bounding box center [399, 791] width 34 height 34
click at [512, 590] on icon "Go to the Next Month" at bounding box center [510, 579] width 19 height 19
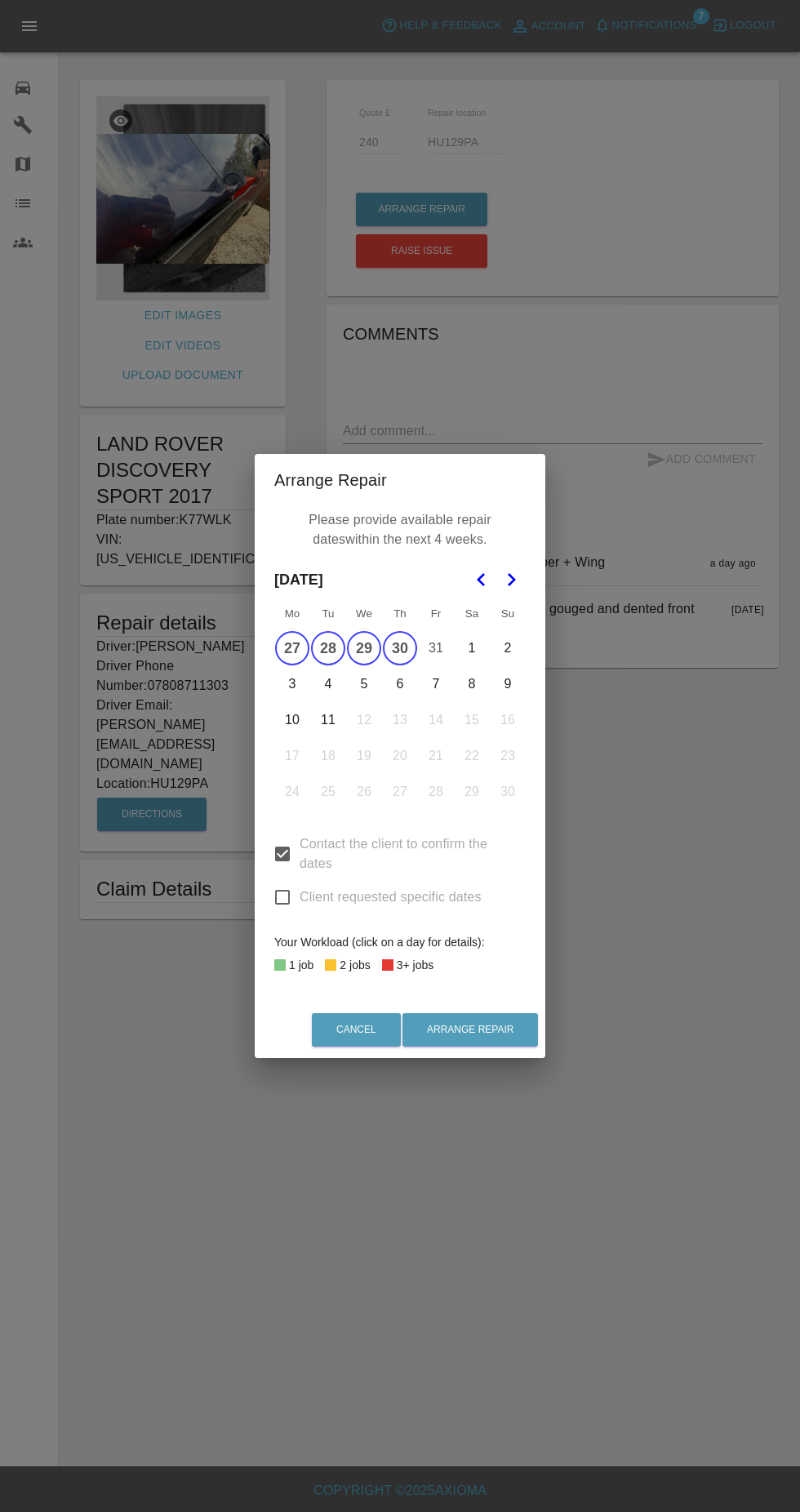
click at [292, 701] on button "3" at bounding box center [291, 683] width 34 height 34
click at [329, 701] on button "4" at bounding box center [327, 683] width 34 height 34
click at [364, 701] on button "5" at bounding box center [363, 683] width 34 height 34
click at [400, 701] on button "6" at bounding box center [399, 683] width 34 height 34
click at [292, 737] on button "10" at bounding box center [291, 719] width 34 height 34
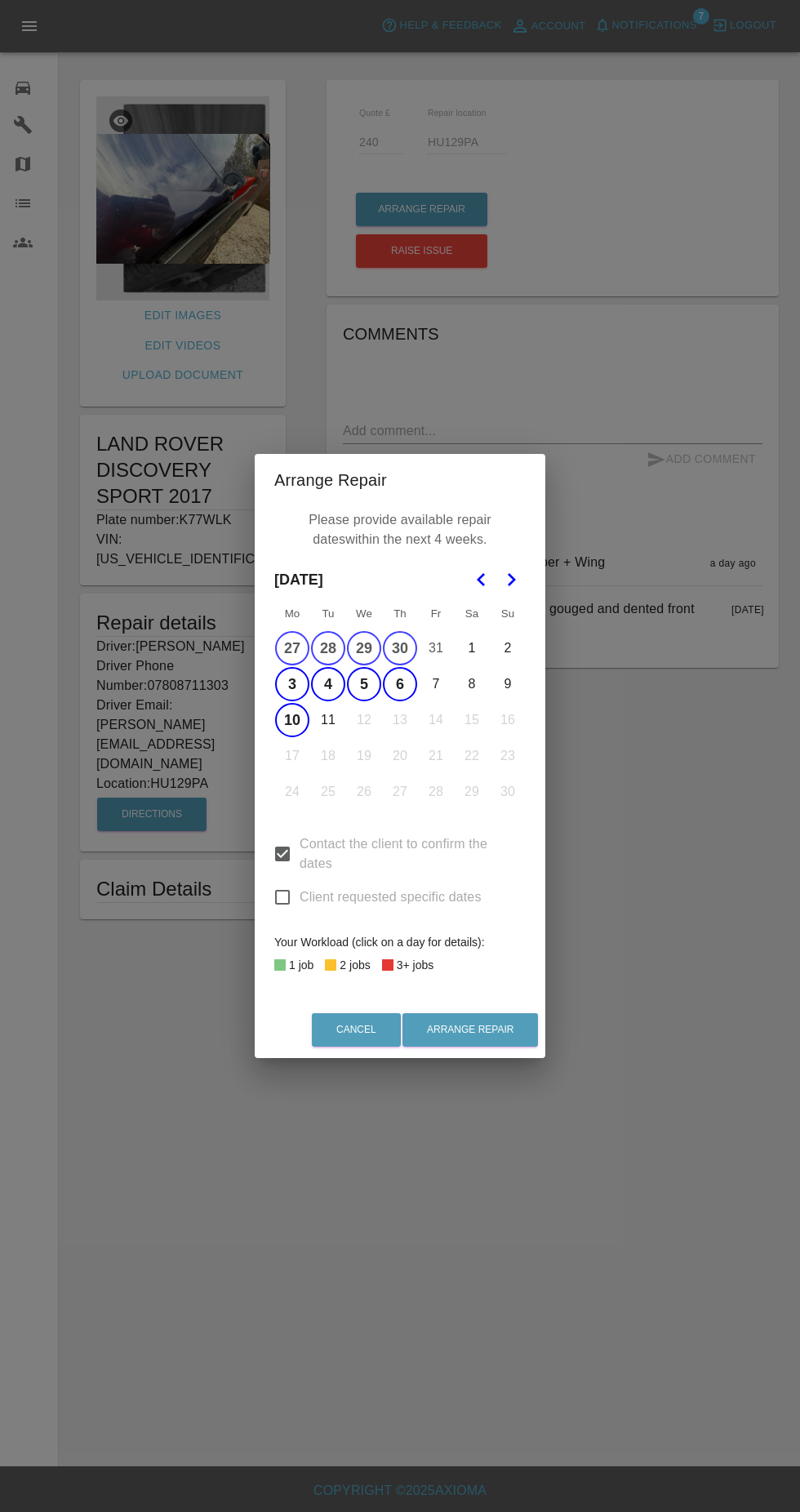
click at [328, 737] on button "11" at bounding box center [327, 719] width 34 height 34
click at [328, 701] on button "4" at bounding box center [327, 683] width 34 height 34
click at [328, 737] on button "11" at bounding box center [327, 719] width 34 height 34
click at [505, 1047] on button "Arrange Repair" at bounding box center [470, 1029] width 135 height 33
